Goal: Find specific page/section: Find specific page/section

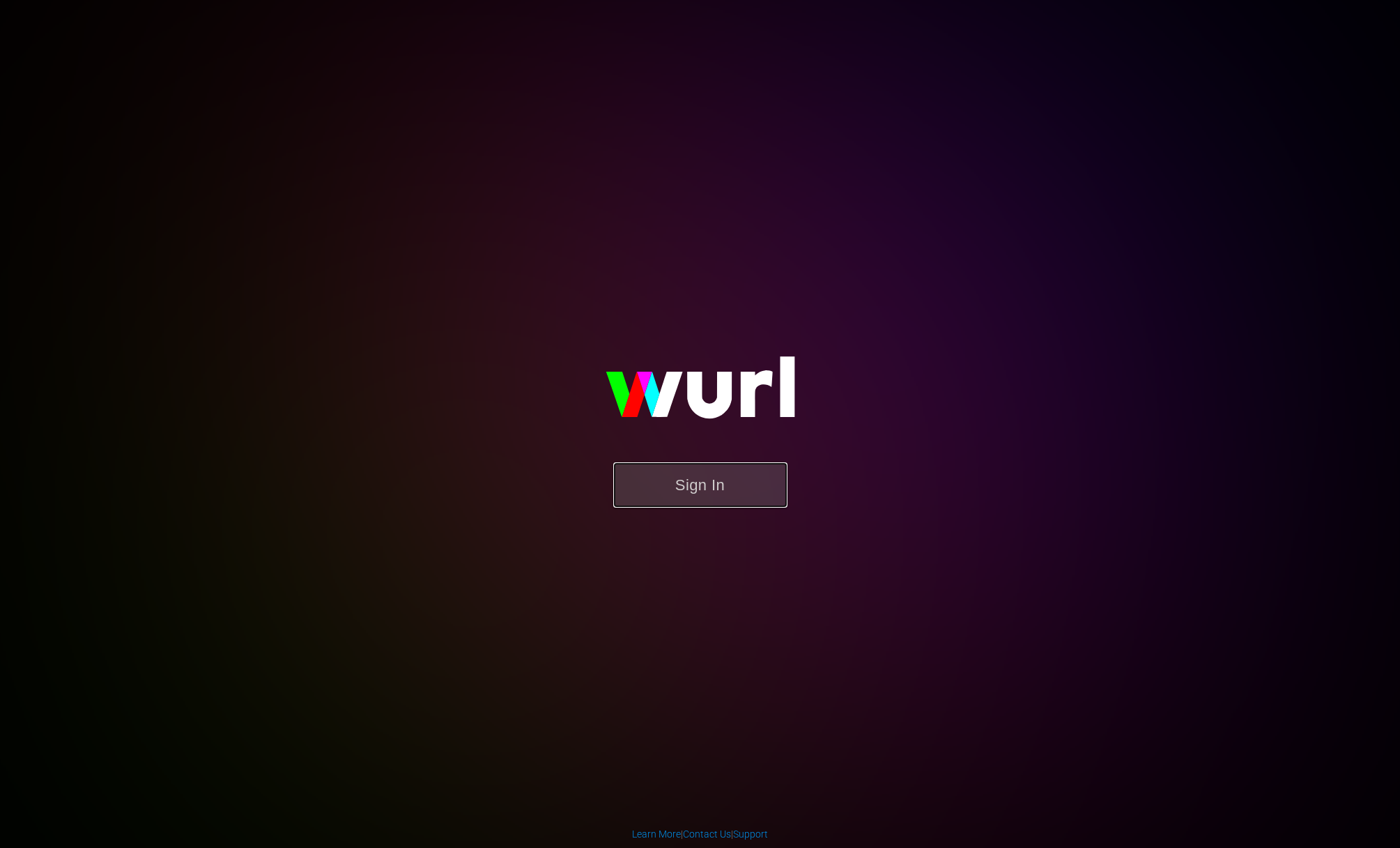
click at [700, 482] on button "Sign In" at bounding box center [701, 484] width 175 height 45
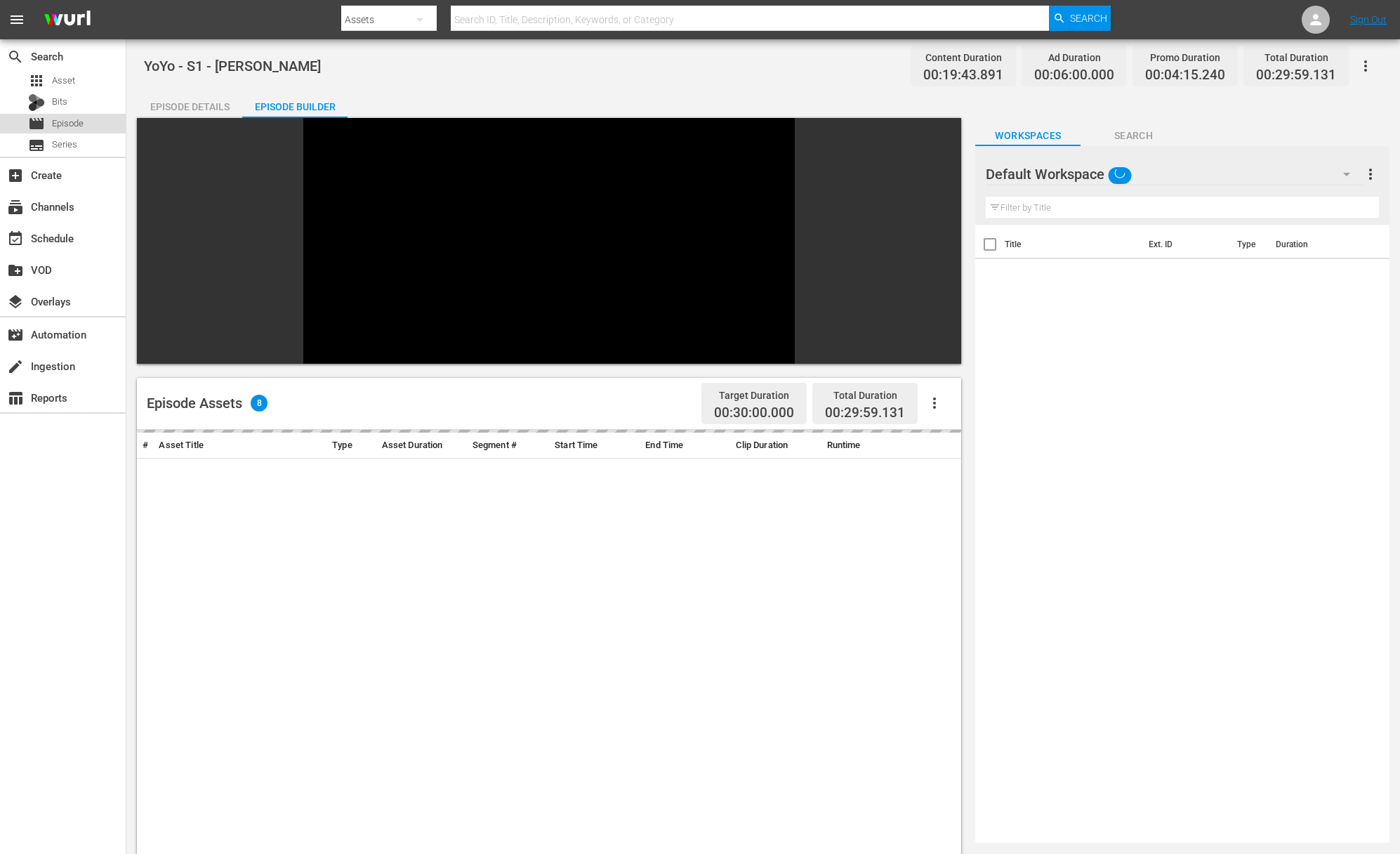
click at [58, 122] on span "Episode" at bounding box center [68, 124] width 32 height 14
